Goal: Task Accomplishment & Management: Use online tool/utility

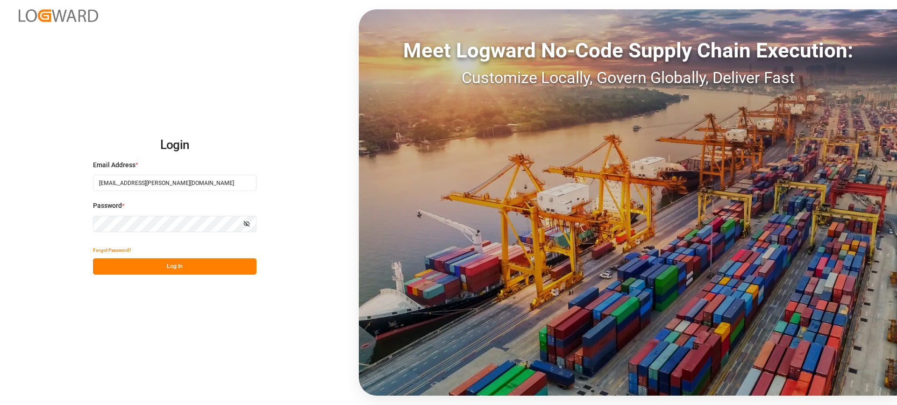
click at [210, 266] on button "Log In" at bounding box center [175, 266] width 164 height 16
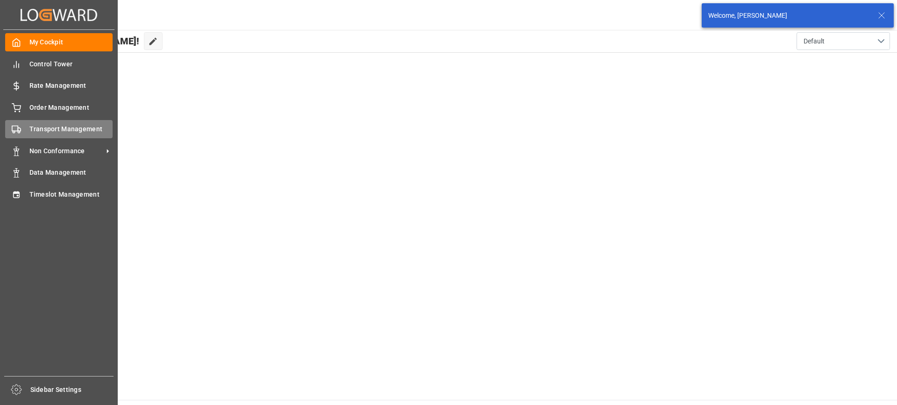
click at [40, 132] on span "Transport Management" at bounding box center [71, 129] width 84 height 10
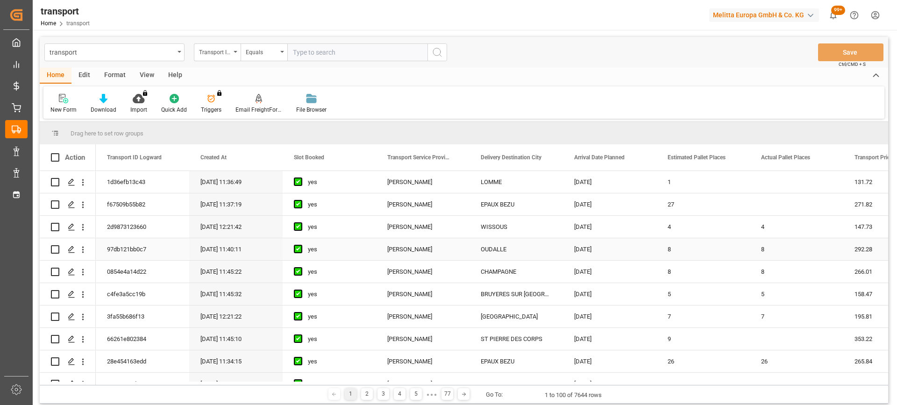
scroll to position [47, 0]
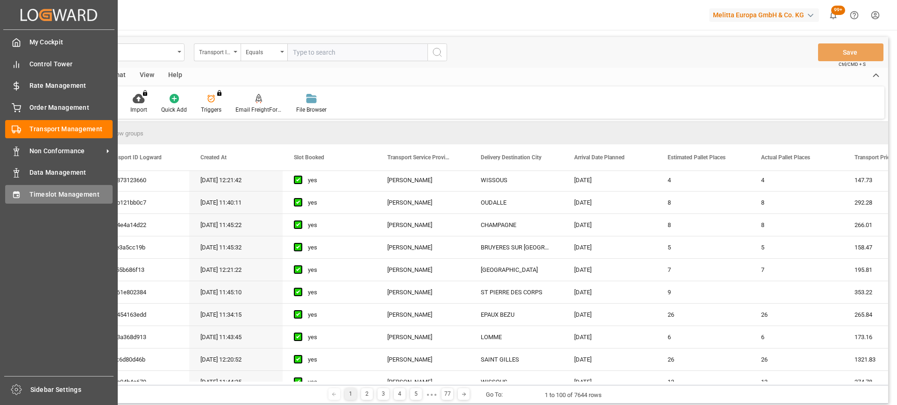
click at [23, 194] on div "Timeslot Management Timeslot Management" at bounding box center [58, 194] width 107 height 18
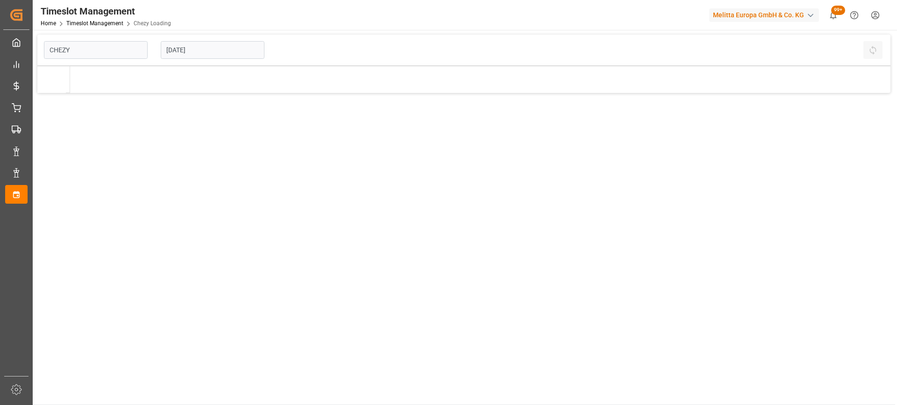
type input "Chezy Loading"
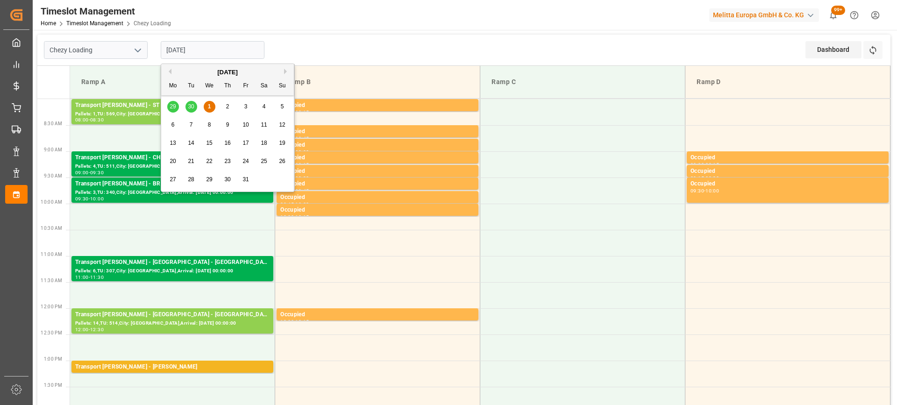
click at [218, 49] on input "[DATE]" at bounding box center [213, 50] width 104 height 18
click at [228, 107] on span "2" at bounding box center [227, 106] width 3 height 7
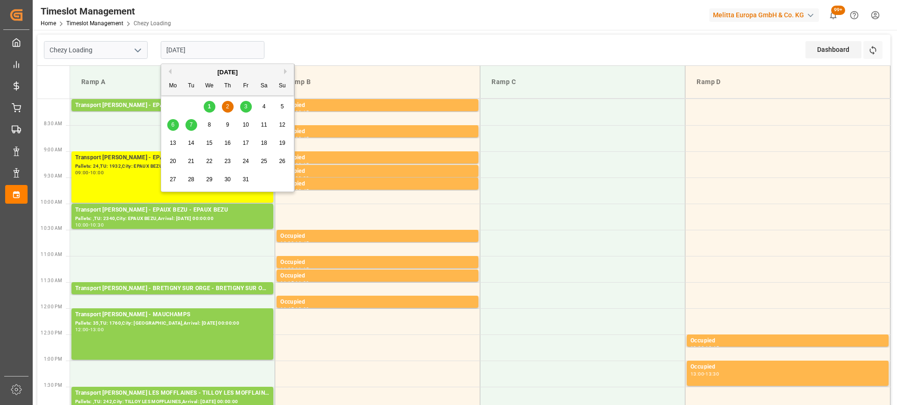
click at [221, 50] on input "[DATE]" at bounding box center [213, 50] width 104 height 18
click at [245, 105] on span "3" at bounding box center [245, 106] width 3 height 7
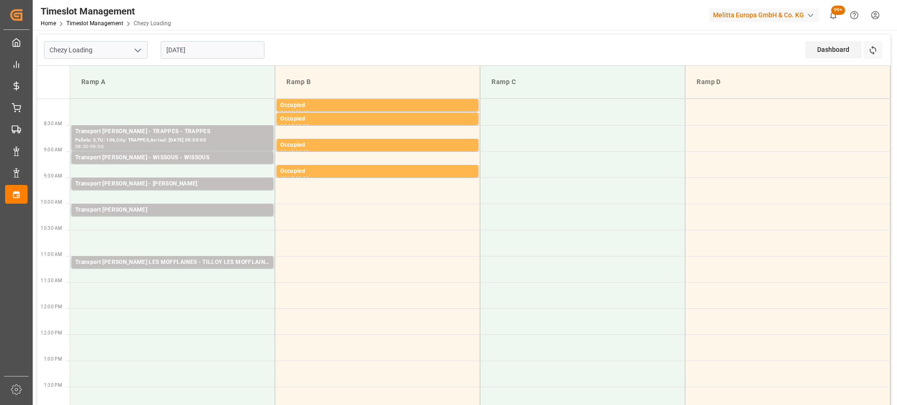
click at [226, 46] on input "[DATE]" at bounding box center [213, 50] width 104 height 18
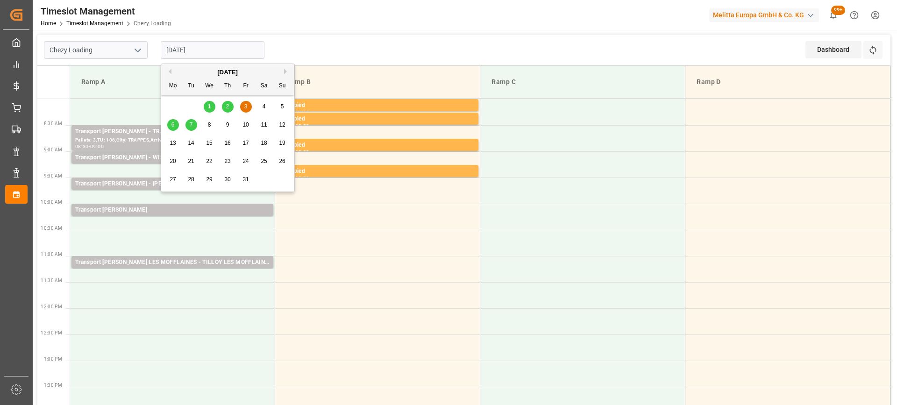
click at [169, 125] on div "6" at bounding box center [173, 125] width 12 height 11
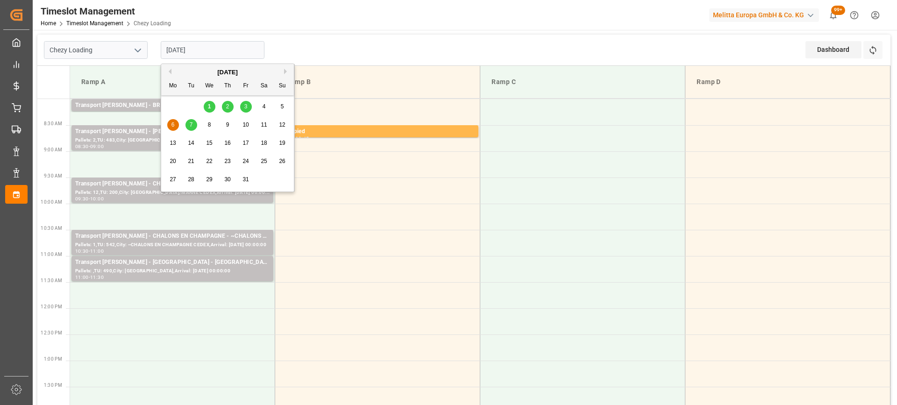
click at [226, 47] on input "[DATE]" at bounding box center [213, 50] width 104 height 18
click at [244, 108] on span "3" at bounding box center [245, 106] width 3 height 7
type input "[DATE]"
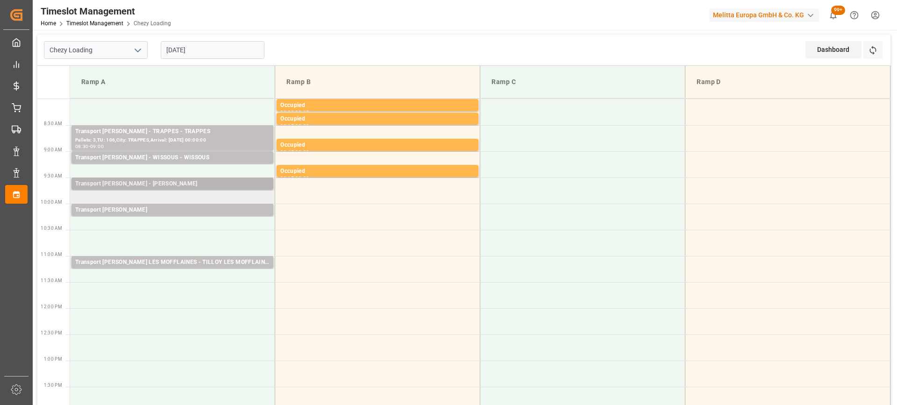
click at [185, 178] on div "Transport [PERSON_NAME] - [PERSON_NAME] Pallets: ,TU: 16,City: [GEOGRAPHIC_DATA…" at bounding box center [172, 184] width 202 height 12
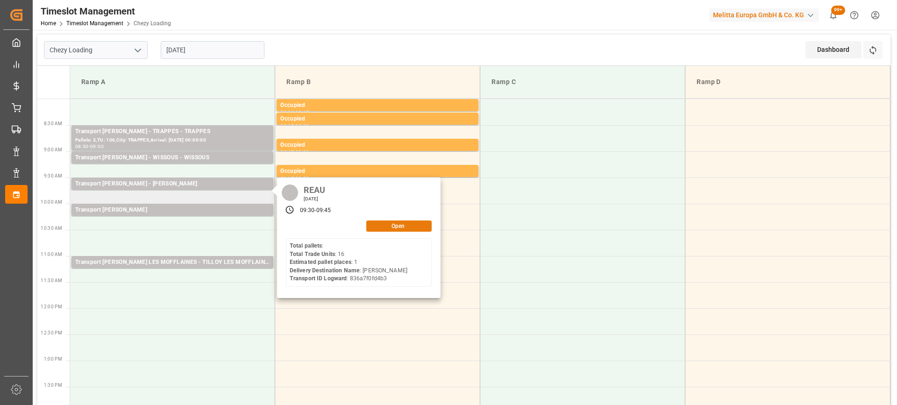
click at [398, 223] on button "Open" at bounding box center [398, 226] width 65 height 11
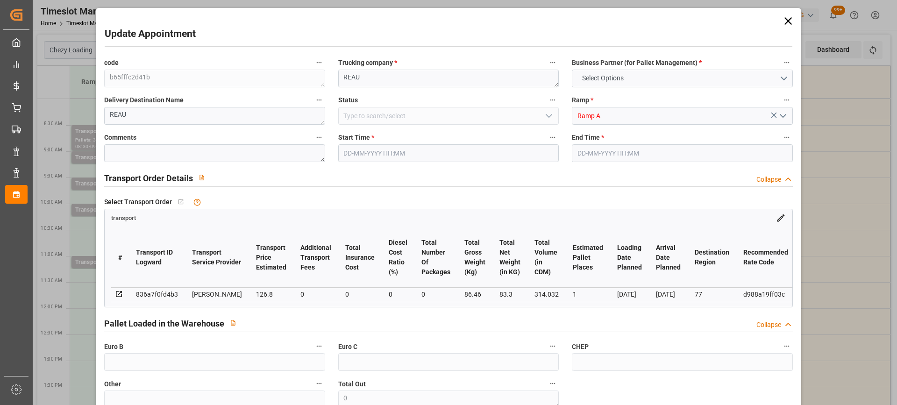
type input "1"
type input "126.8"
type input "0"
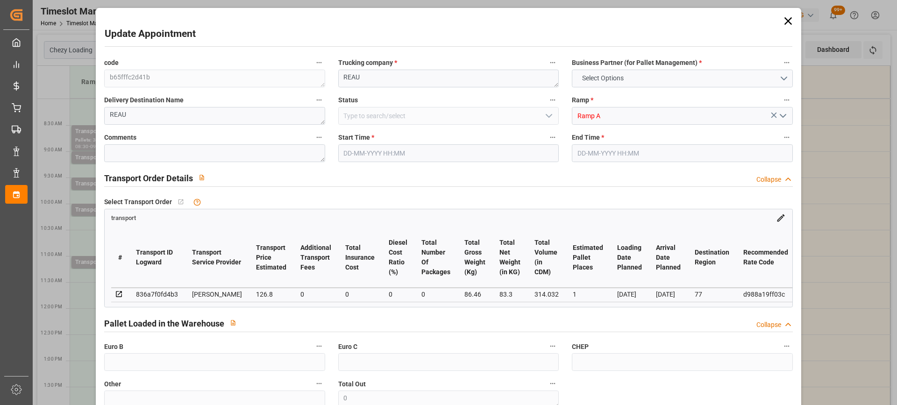
type input "122.5142"
type input "-4.2858"
type input "0"
type input "83.3"
type input "224.46"
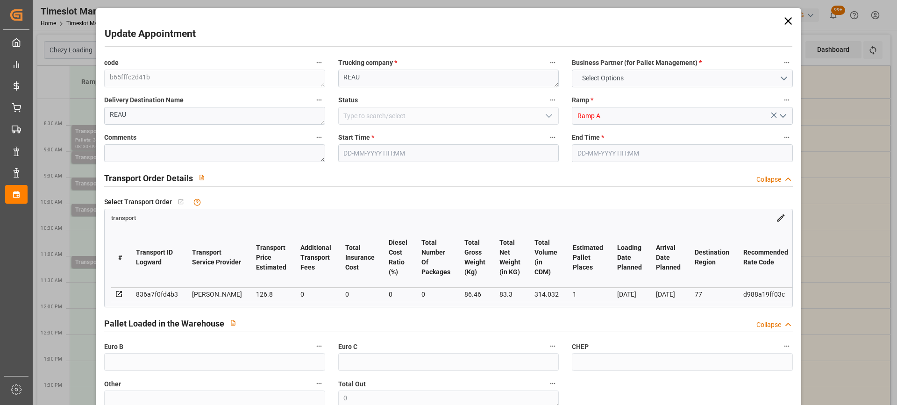
type input "314.032"
type input "77"
type input "0"
type input "16"
type input "6"
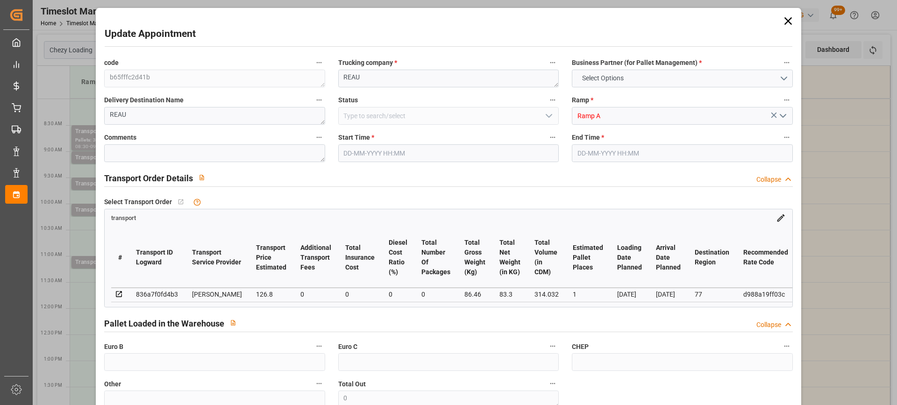
type input "101"
type input "86.46"
type input "0"
type input "4710.8598"
type input "0"
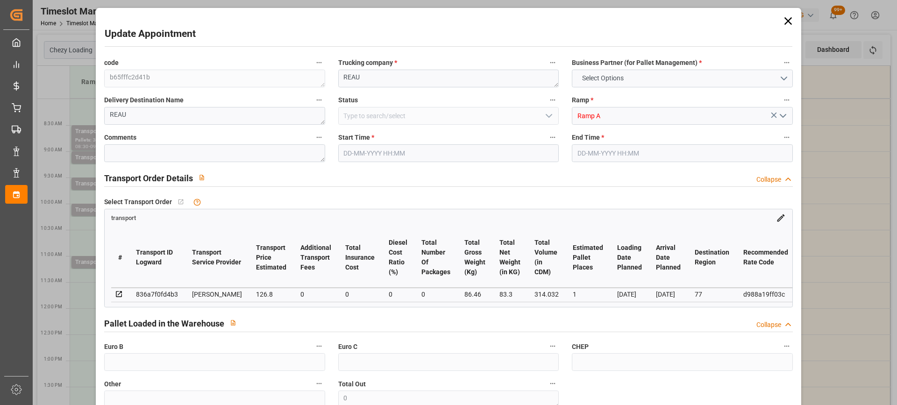
type input "0"
type input "21"
type input "35"
type input "[DATE] 09:30"
type input "[DATE] 09:45"
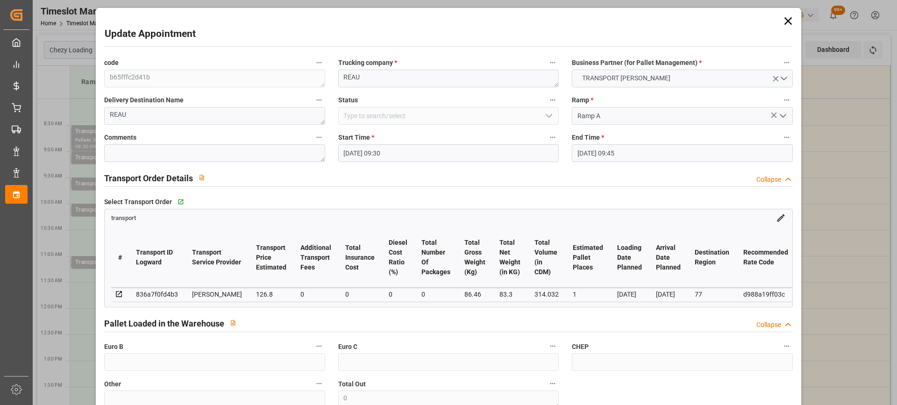
type input "[DATE] 14:22"
type input "[DATE] 11:37"
type input "[DATE]"
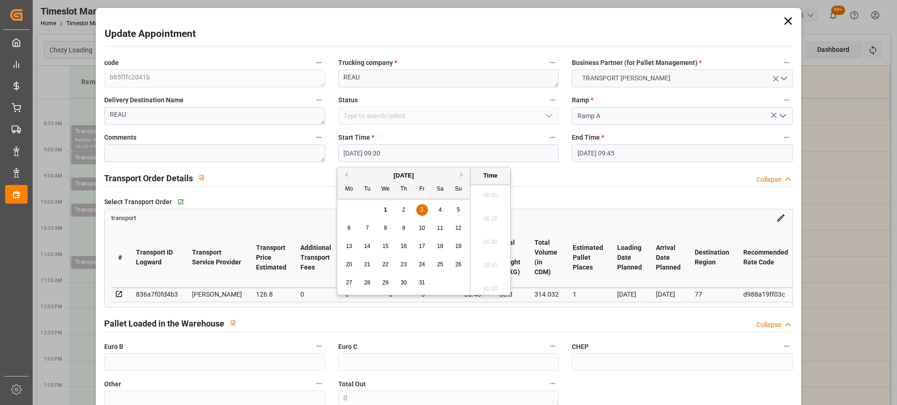
click at [413, 150] on input "[DATE] 09:30" at bounding box center [448, 153] width 221 height 18
click at [350, 225] on span "6" at bounding box center [349, 228] width 3 height 7
click at [489, 220] on li "08:15" at bounding box center [490, 218] width 40 height 23
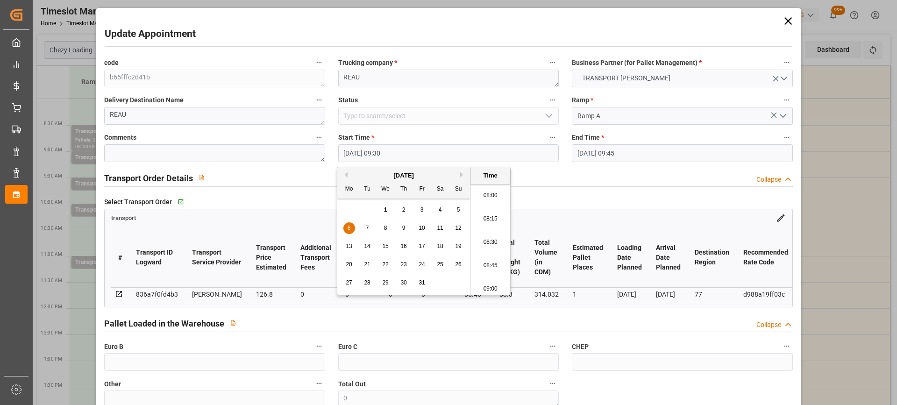
type input "[DATE] 08:15"
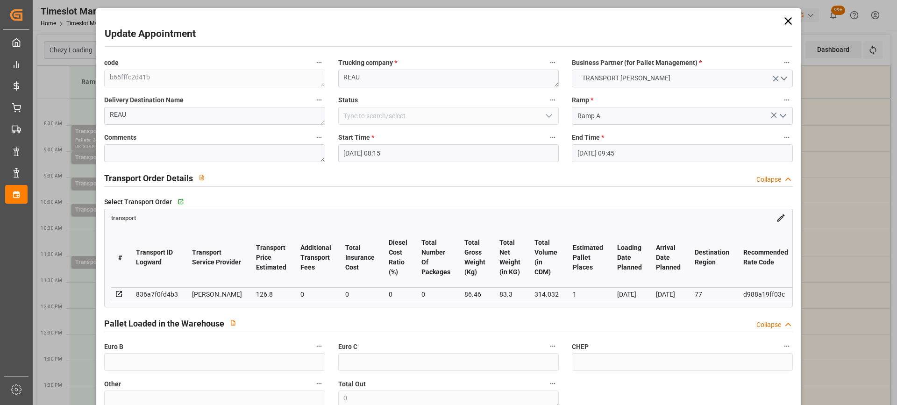
click at [686, 153] on input "[DATE] 09:45" at bounding box center [682, 153] width 221 height 18
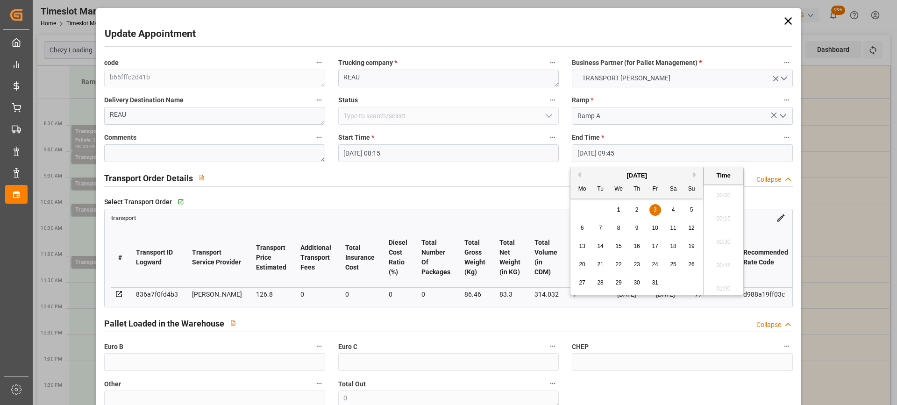
scroll to position [868, 0]
click at [582, 228] on span "6" at bounding box center [582, 228] width 3 height 7
click at [733, 214] on li "08:30" at bounding box center [724, 218] width 40 height 23
type input "[DATE] 08:30"
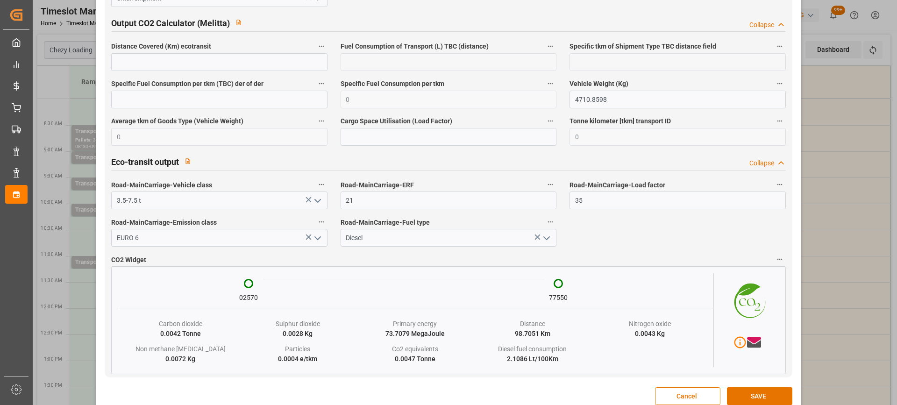
scroll to position [1565, 0]
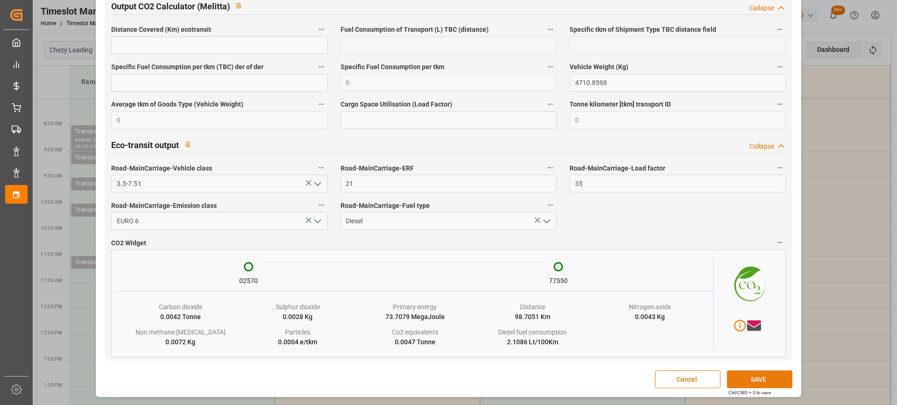
click at [755, 377] on button "SAVE" at bounding box center [759, 380] width 65 height 18
